Goal: Navigation & Orientation: Find specific page/section

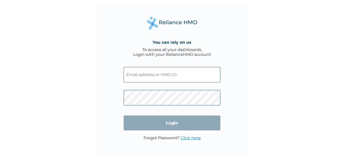
click at [176, 75] on input "text" at bounding box center [172, 74] width 97 height 15
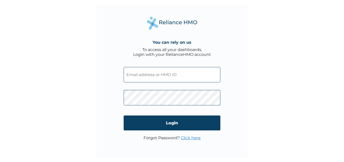
click at [134, 77] on input "text" at bounding box center [172, 74] width 97 height 15
paste input "GRS/10193/A"
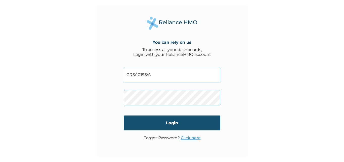
type input "GRS/10193/A"
click at [163, 122] on input "Login" at bounding box center [172, 122] width 97 height 15
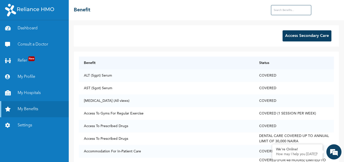
click at [300, 39] on button "Access Secondary Care" at bounding box center [307, 35] width 49 height 11
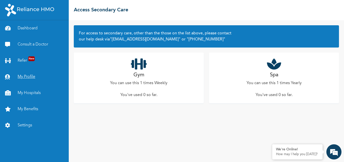
click at [25, 78] on link "My Profile" at bounding box center [34, 77] width 69 height 16
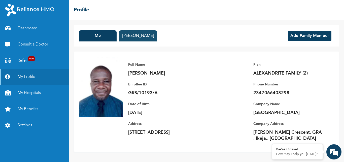
click at [146, 36] on button "Taiwo Akwudike" at bounding box center [138, 35] width 38 height 11
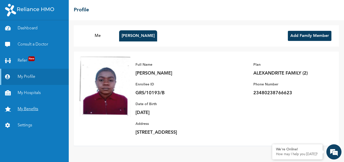
click at [38, 109] on link "My Benefits" at bounding box center [34, 109] width 69 height 16
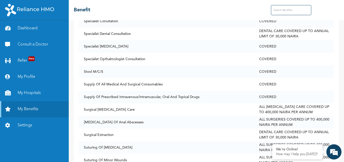
scroll to position [2138, 0]
